Goal: Navigation & Orientation: Find specific page/section

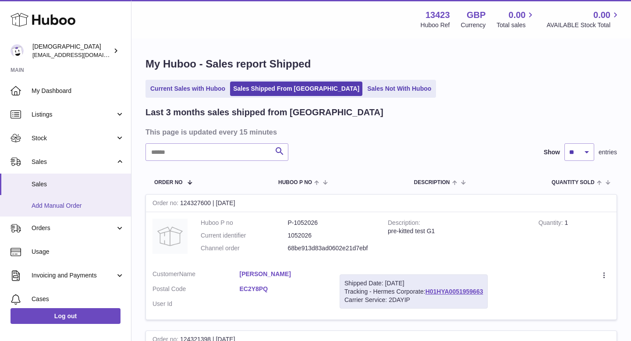
click at [75, 204] on span "Add Manual Order" at bounding box center [78, 206] width 93 height 8
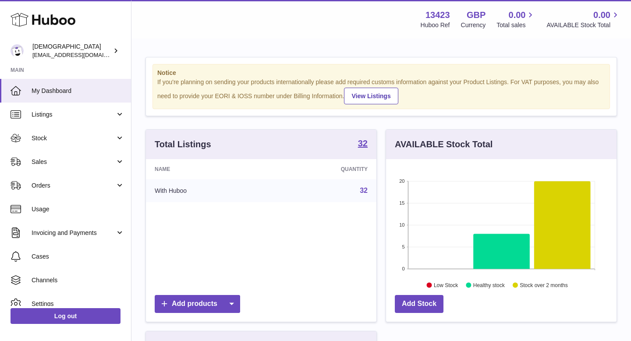
scroll to position [137, 231]
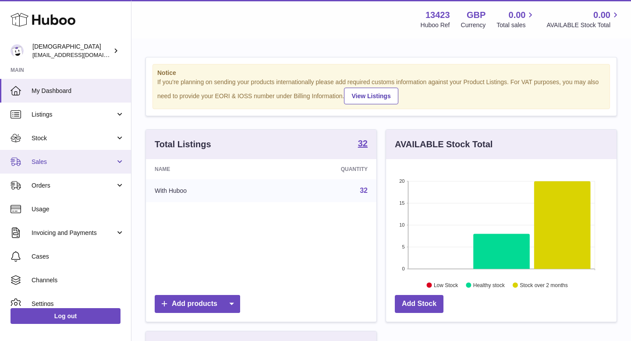
click at [67, 169] on link "Sales" at bounding box center [65, 162] width 131 height 24
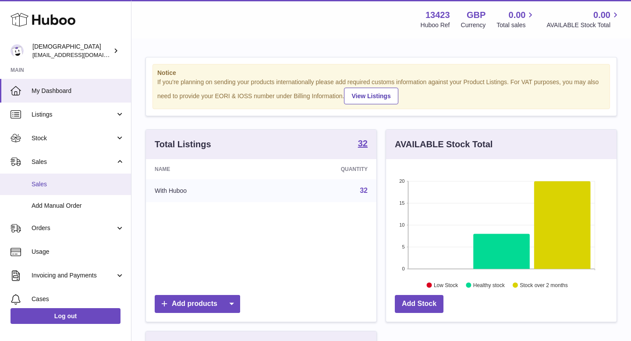
click at [67, 177] on link "Sales" at bounding box center [65, 184] width 131 height 21
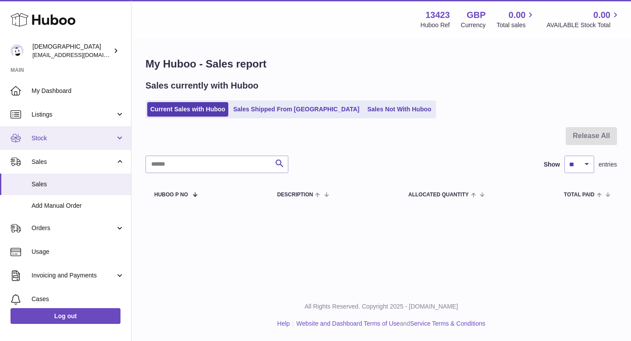
click at [37, 141] on span "Stock" at bounding box center [74, 138] width 84 height 8
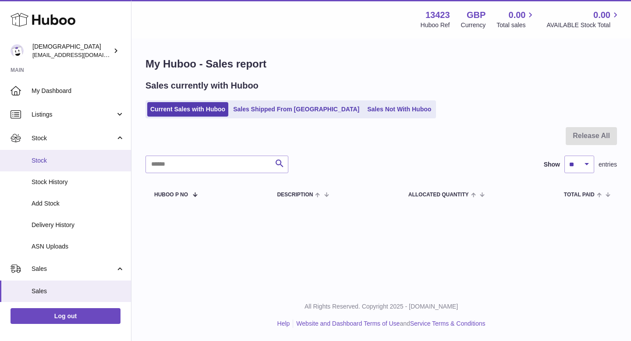
click at [43, 157] on span "Stock" at bounding box center [78, 160] width 93 height 8
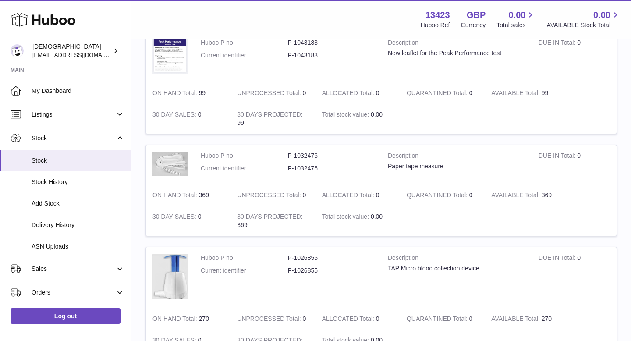
scroll to position [419, 0]
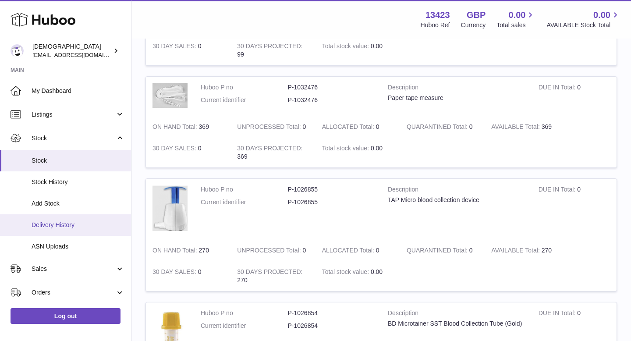
click at [50, 225] on span "Delivery History" at bounding box center [78, 225] width 93 height 8
